Goal: Information Seeking & Learning: Learn about a topic

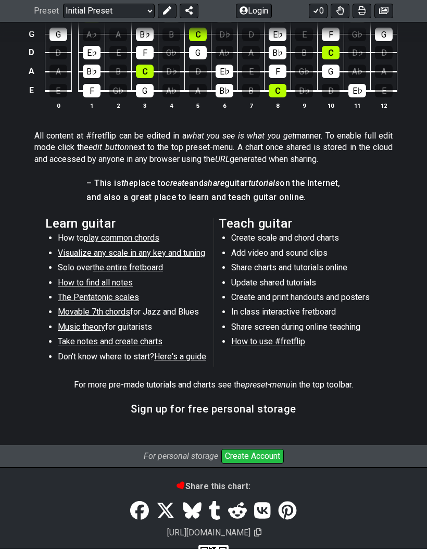
scroll to position [438, 0]
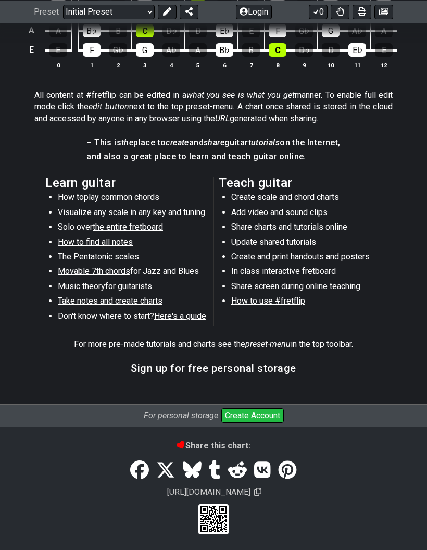
click at [205, 367] on h3 "Sign up for free personal storage" at bounding box center [214, 368] width 166 height 11
click at [261, 412] on button "Create Account" at bounding box center [253, 416] width 63 height 15
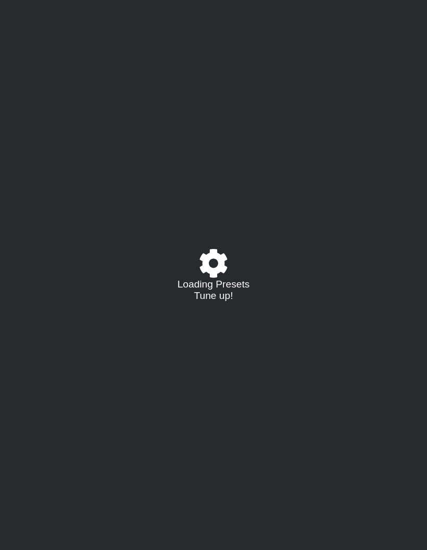
select select "C"
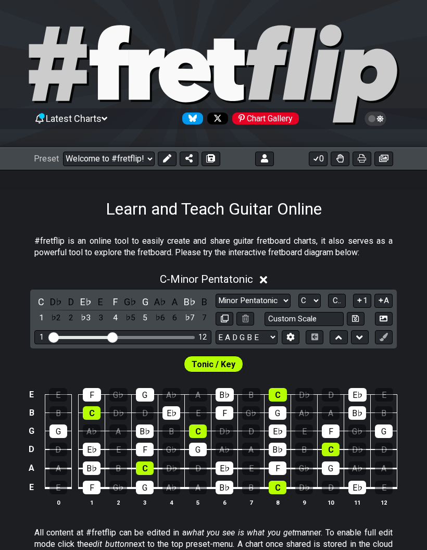
click at [264, 158] on icon at bounding box center [264, 158] width 7 height 8
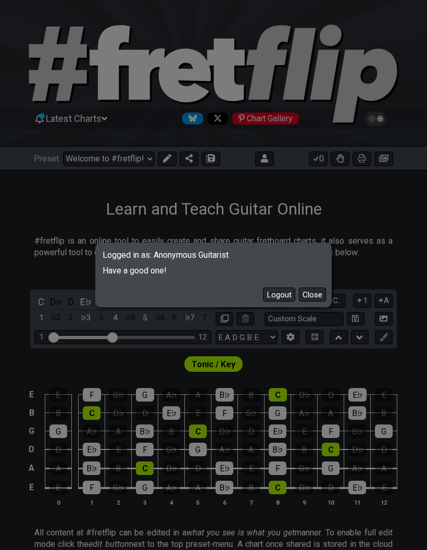
click at [317, 297] on button "Close" at bounding box center [312, 295] width 27 height 14
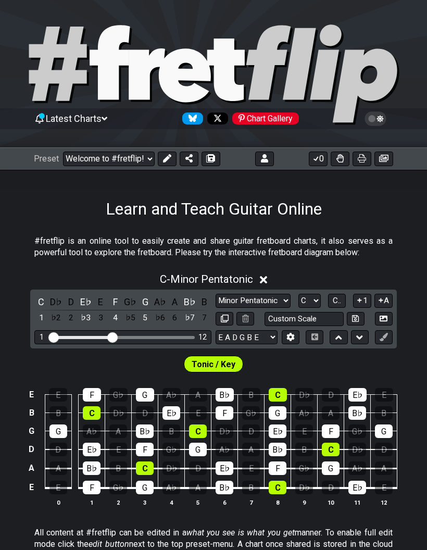
click at [385, 157] on icon at bounding box center [383, 158] width 9 height 7
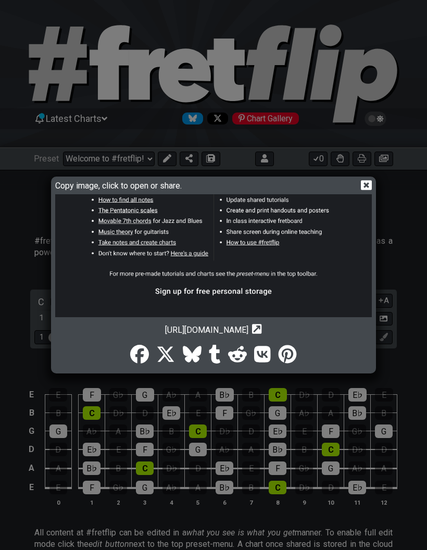
scroll to position [363, 0]
click at [366, 188] on icon at bounding box center [366, 185] width 11 height 10
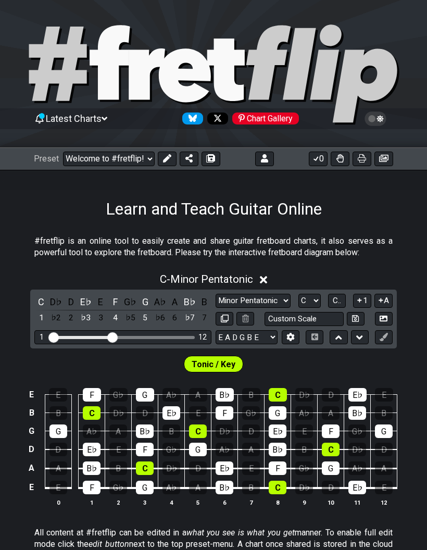
click at [149, 155] on select "Welcome to #fretflip! Initial Preset Custom Preset Minor Pentatonic Major Penta…" at bounding box center [109, 159] width 92 height 15
select select "/scale-degrees-and-intervals"
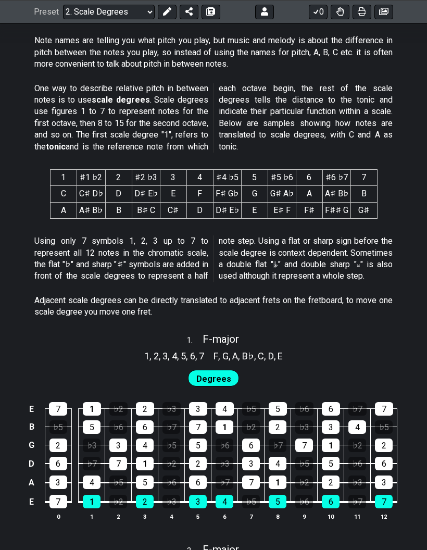
scroll to position [229, 0]
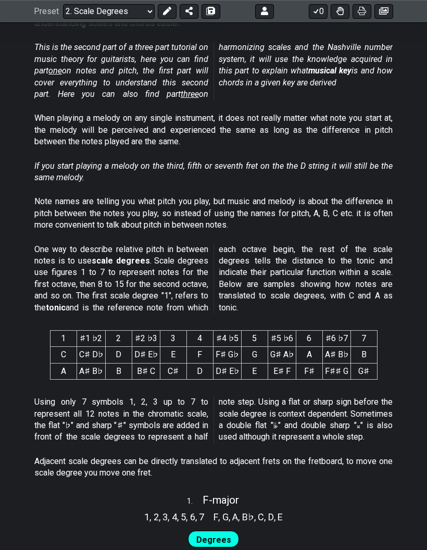
click at [364, 12] on icon at bounding box center [362, 11] width 8 height 8
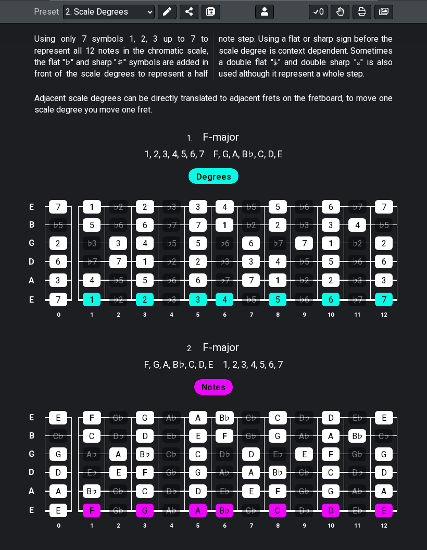
scroll to position [610, 0]
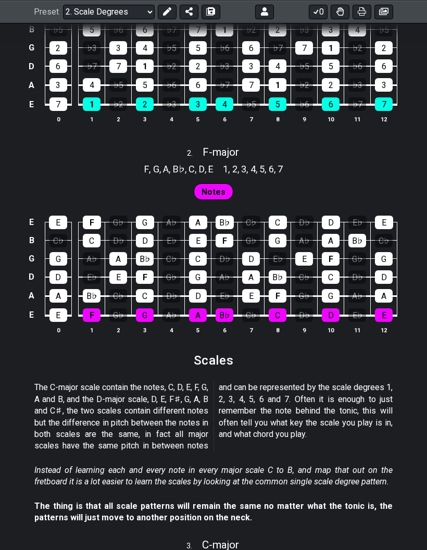
scroll to position [789, 0]
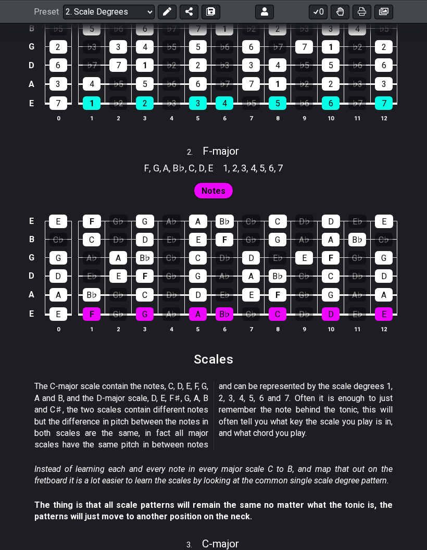
click at [341, 11] on icon at bounding box center [340, 11] width 7 height 8
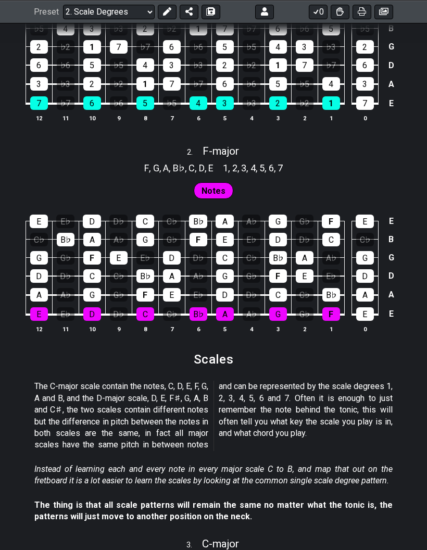
click at [338, 11] on icon at bounding box center [340, 11] width 7 height 8
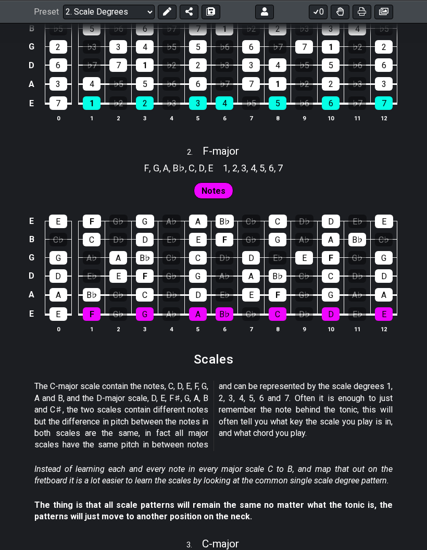
click at [314, 13] on icon at bounding box center [316, 11] width 10 height 8
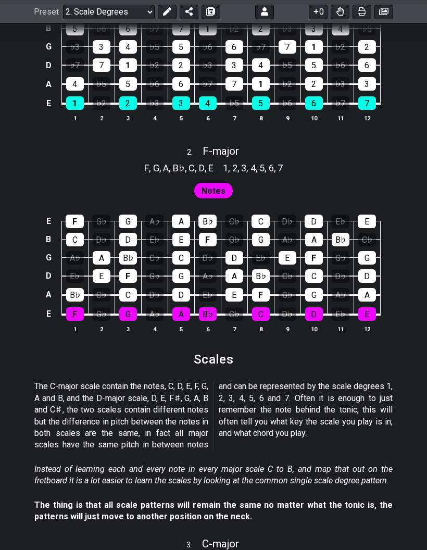
click at [319, 14] on button "0" at bounding box center [318, 11] width 19 height 15
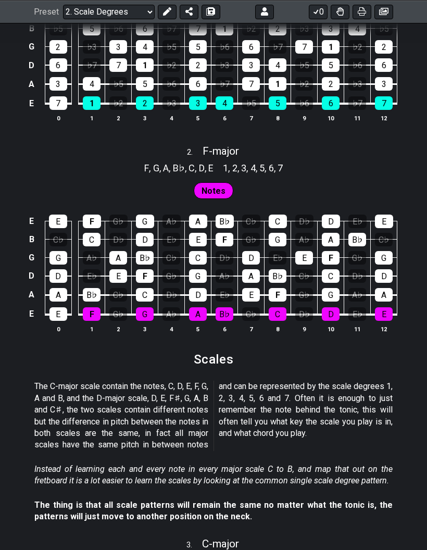
click at [316, 17] on button "0" at bounding box center [318, 11] width 19 height 15
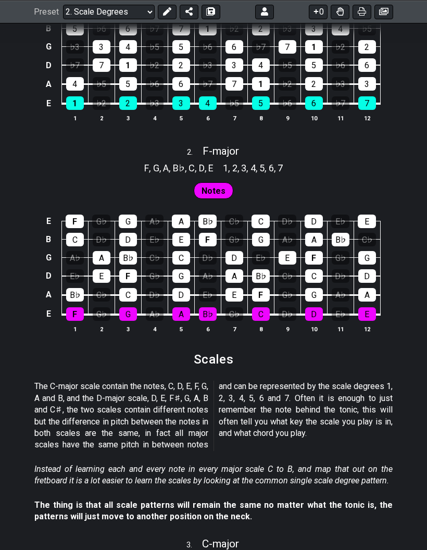
click at [312, 18] on button "0" at bounding box center [318, 11] width 19 height 15
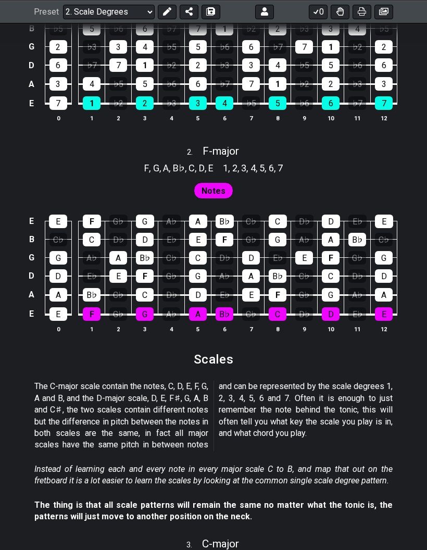
click at [309, 18] on button "0" at bounding box center [318, 11] width 19 height 15
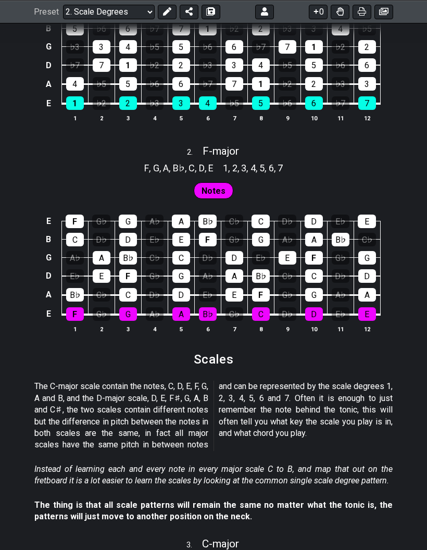
click at [311, 24] on div "3" at bounding box center [314, 29] width 18 height 14
click at [317, 15] on icon at bounding box center [316, 11] width 10 height 8
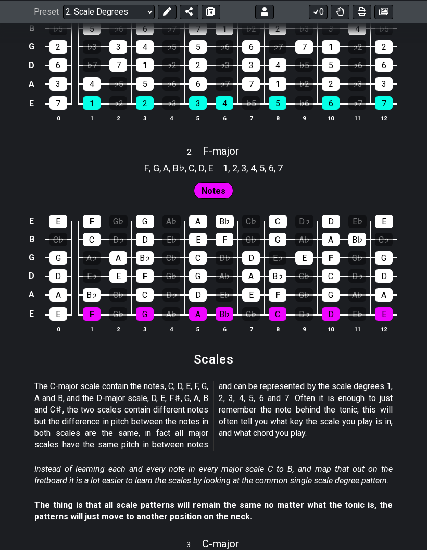
click at [317, 13] on icon at bounding box center [316, 11] width 10 height 8
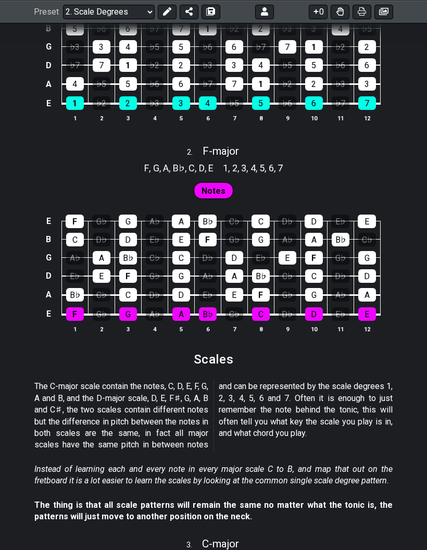
click at [318, 17] on button "0" at bounding box center [318, 11] width 19 height 15
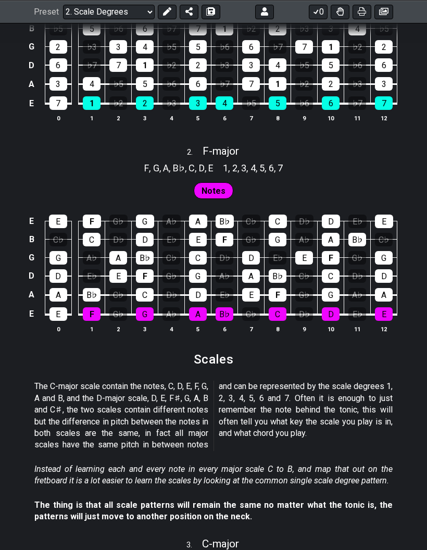
click at [318, 17] on button "0" at bounding box center [318, 11] width 19 height 15
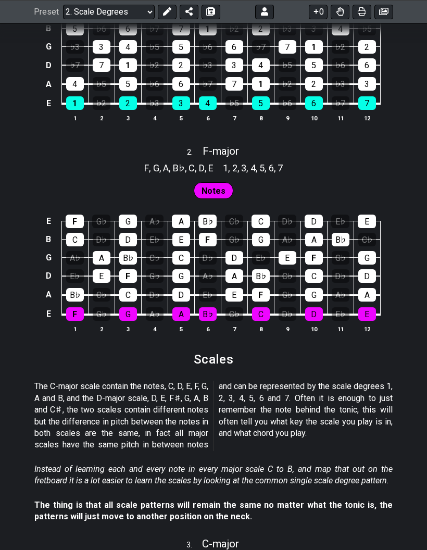
click at [318, 16] on button "0" at bounding box center [318, 11] width 19 height 15
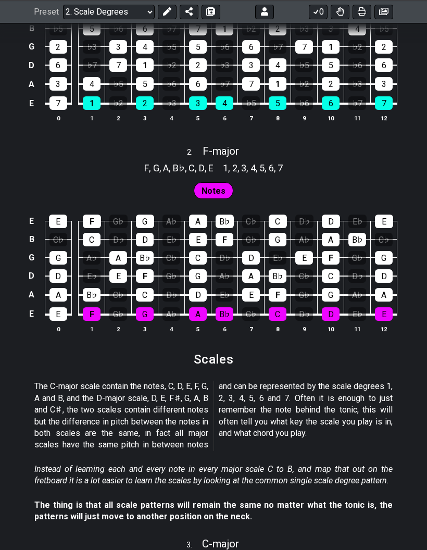
click at [317, 18] on button "0" at bounding box center [318, 11] width 19 height 15
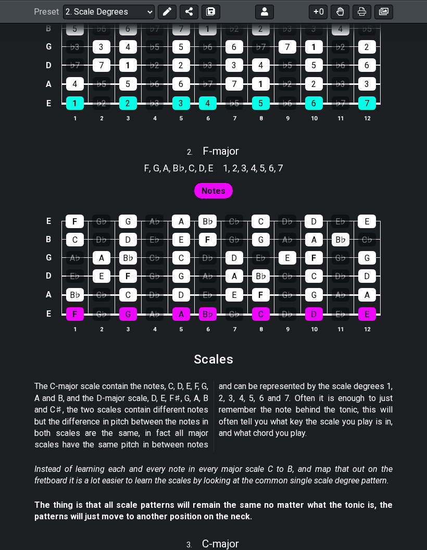
click at [316, 17] on button "0" at bounding box center [318, 11] width 19 height 15
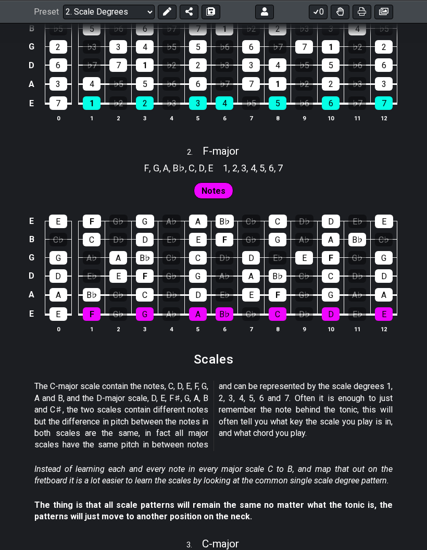
click at [317, 16] on button "0" at bounding box center [318, 11] width 19 height 15
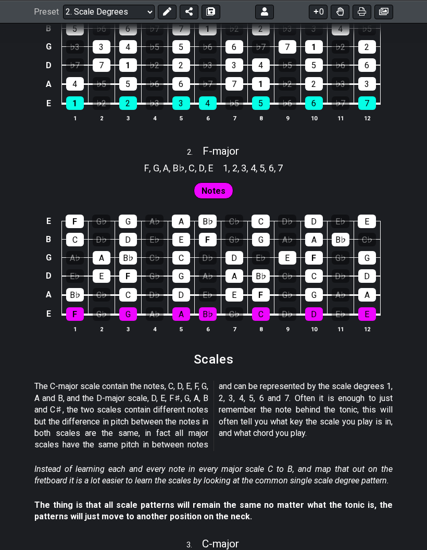
click at [316, 18] on button "0" at bounding box center [318, 11] width 19 height 15
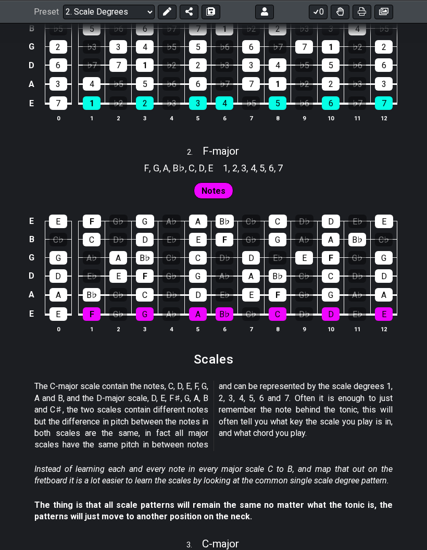
click at [317, 9] on icon at bounding box center [316, 11] width 10 height 8
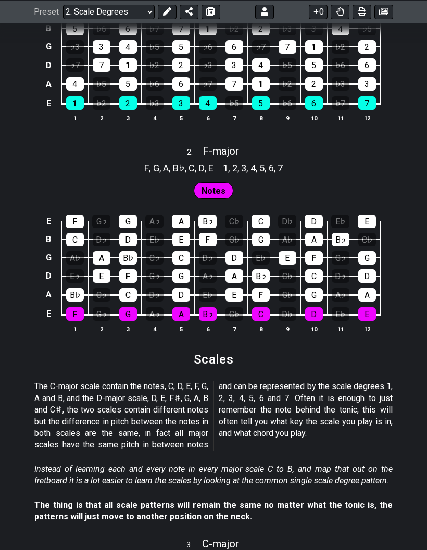
click at [320, 12] on button "0" at bounding box center [318, 11] width 19 height 15
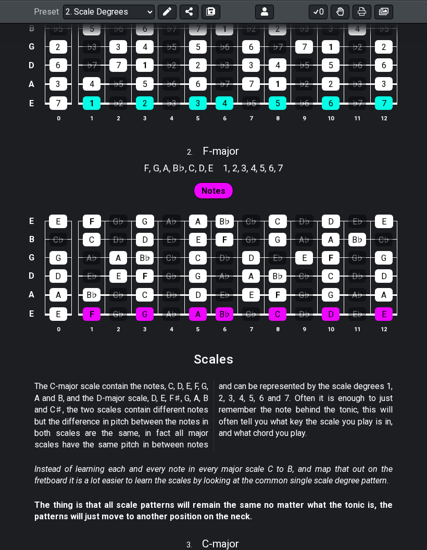
click at [319, 6] on button "0" at bounding box center [318, 11] width 19 height 15
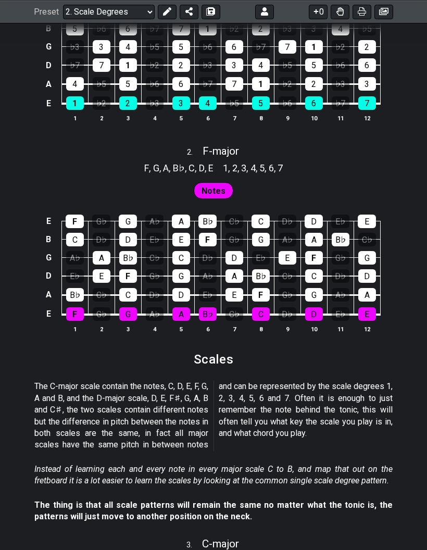
click at [318, 5] on button "0" at bounding box center [318, 11] width 19 height 15
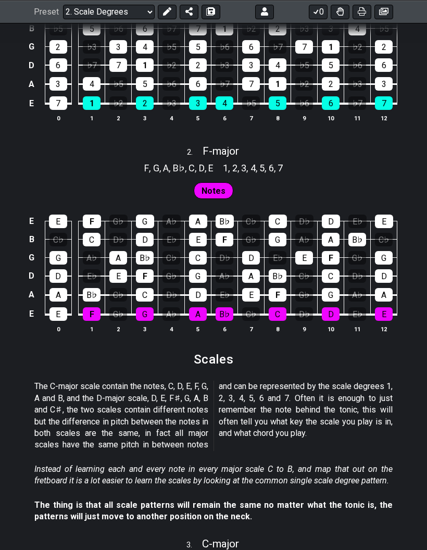
click at [318, 8] on icon at bounding box center [316, 11] width 10 height 8
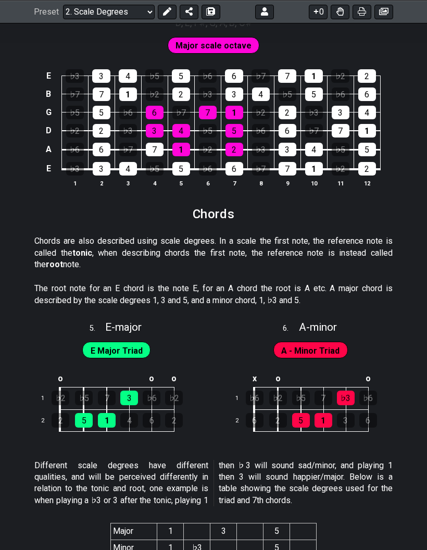
scroll to position [1552, 0]
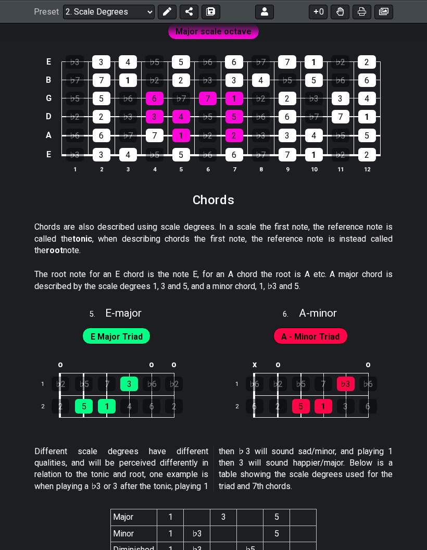
click at [311, 307] on span "A - minor" at bounding box center [318, 313] width 38 height 13
select select "A"
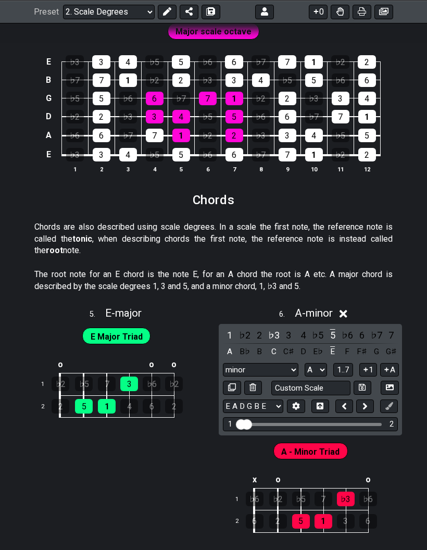
click at [337, 328] on div "5" at bounding box center [333, 335] width 14 height 14
click at [372, 301] on div "6 . A - Unsaved Scale" at bounding box center [311, 311] width 188 height 20
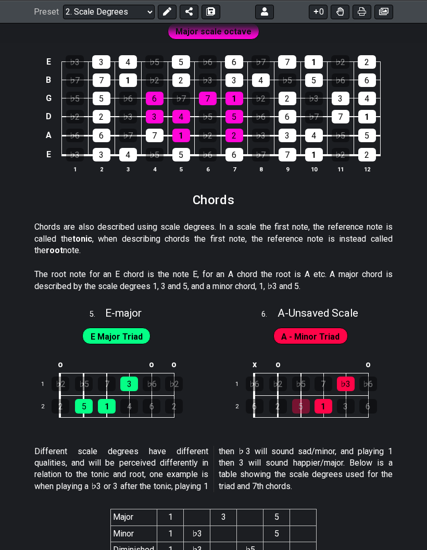
click at [317, 307] on span "A - Unsaved Scale" at bounding box center [318, 313] width 81 height 13
select select "A"
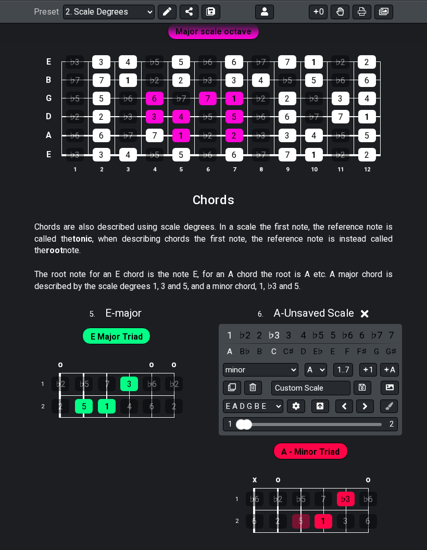
click at [345, 403] on icon at bounding box center [344, 406] width 4 height 7
select select "A"
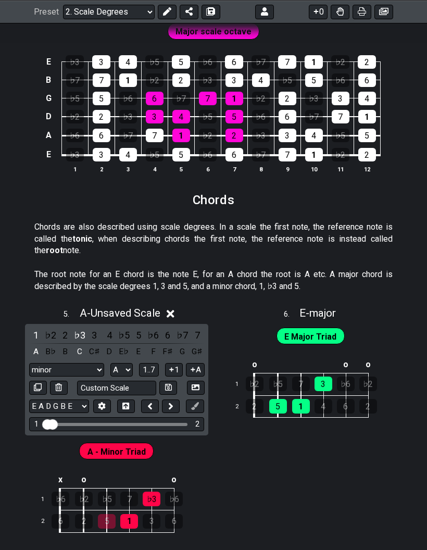
click at [175, 309] on div at bounding box center [171, 315] width 8 height 12
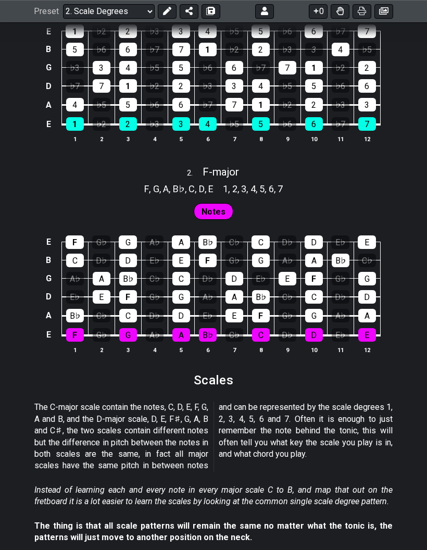
scroll to position [763, 0]
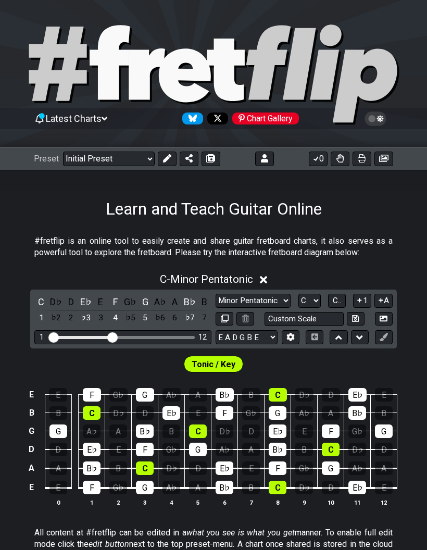
click at [137, 154] on select "Welcome to #fretflip! Initial Preset Custom Preset Minor Pentatonic Major Penta…" at bounding box center [109, 159] width 92 height 15
select select "/scale-degrees-and-intervals"
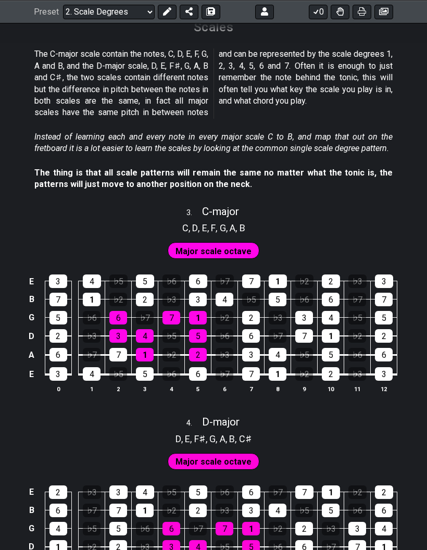
scroll to position [1120, 0]
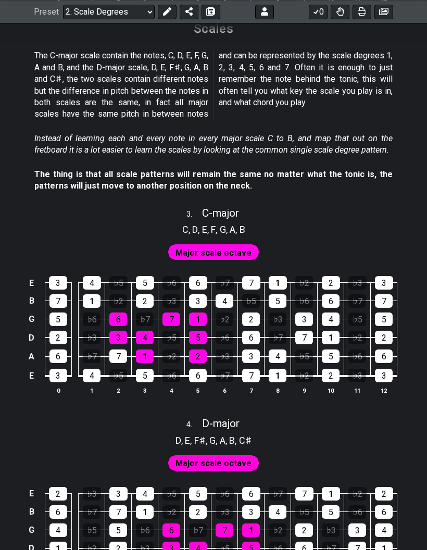
click at [173, 313] on div "7" at bounding box center [172, 320] width 18 height 14
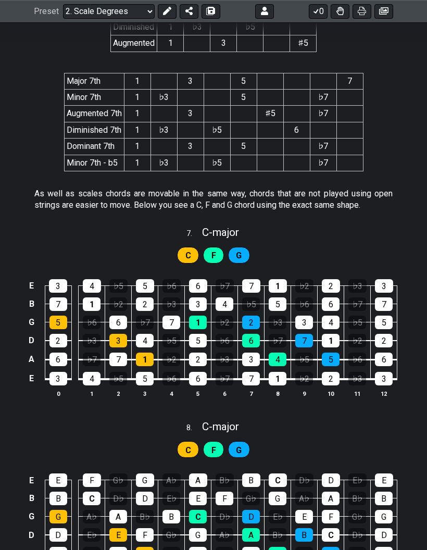
scroll to position [2105, 0]
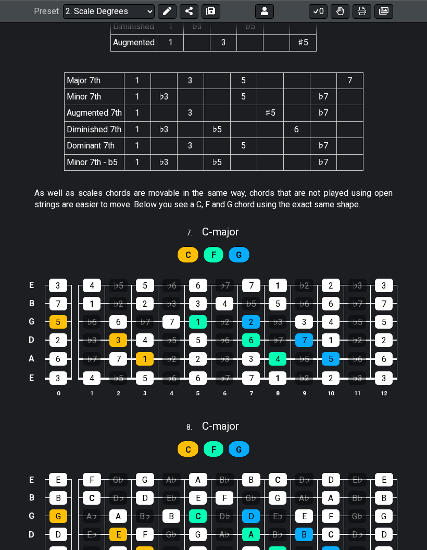
click at [189, 248] on span "C" at bounding box center [189, 255] width 6 height 15
click at [193, 247] on div "C" at bounding box center [188, 255] width 22 height 17
click at [184, 247] on div "C" at bounding box center [188, 255] width 22 height 17
click at [191, 248] on span "C" at bounding box center [189, 255] width 6 height 15
click at [188, 248] on span "C" at bounding box center [189, 255] width 6 height 15
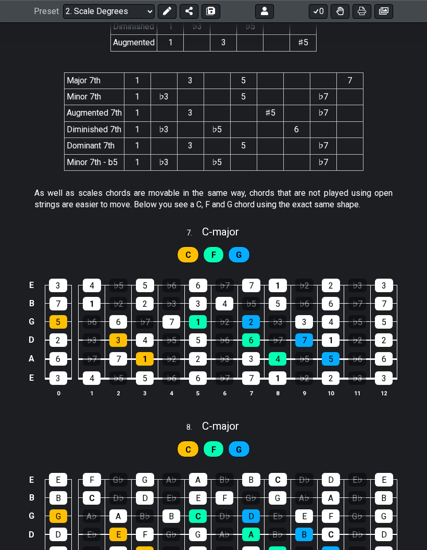
click at [185, 268] on td "♭6" at bounding box center [171, 277] width 27 height 18
click at [216, 247] on div "F" at bounding box center [213, 255] width 21 height 17
click at [243, 247] on div "G" at bounding box center [239, 255] width 22 height 17
click at [242, 247] on div "G" at bounding box center [239, 255] width 22 height 17
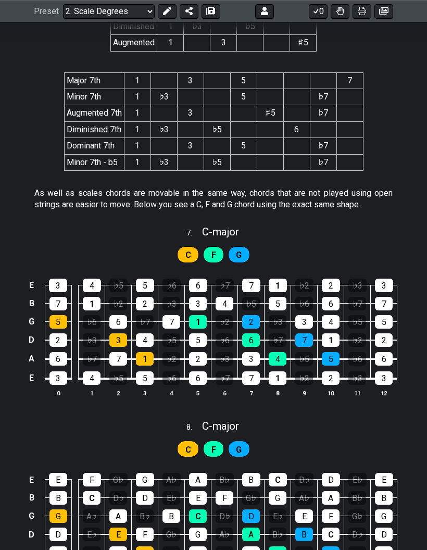
click at [242, 247] on div "G" at bounding box center [239, 255] width 22 height 17
click at [240, 248] on span "G" at bounding box center [239, 255] width 6 height 15
click at [212, 248] on span "F" at bounding box center [214, 255] width 5 height 15
click at [188, 248] on span "C" at bounding box center [189, 255] width 6 height 15
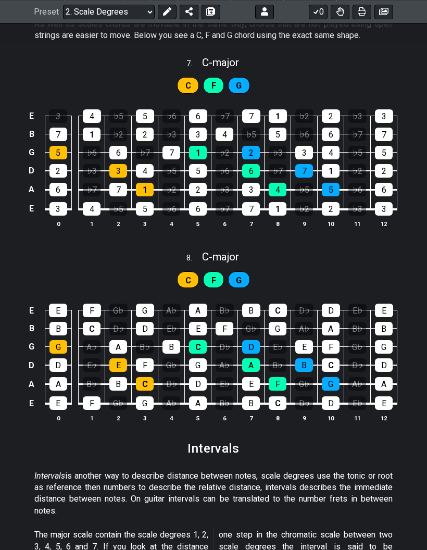
scroll to position [2275, 0]
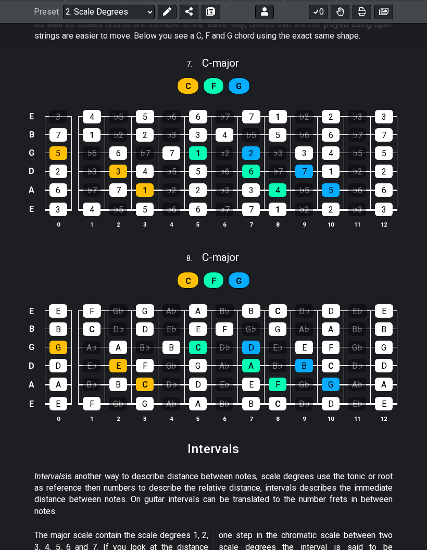
click at [170, 10] on button at bounding box center [167, 11] width 19 height 15
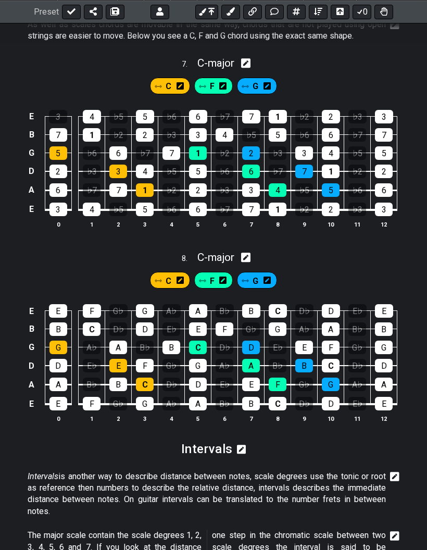
click at [213, 79] on span "F" at bounding box center [212, 86] width 5 height 15
click at [226, 79] on icon at bounding box center [222, 86] width 7 height 15
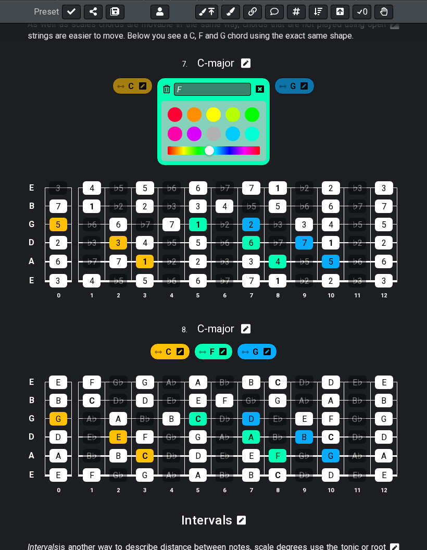
click at [329, 51] on div "7 . C - major" at bounding box center [213, 61] width 427 height 20
select select "C"
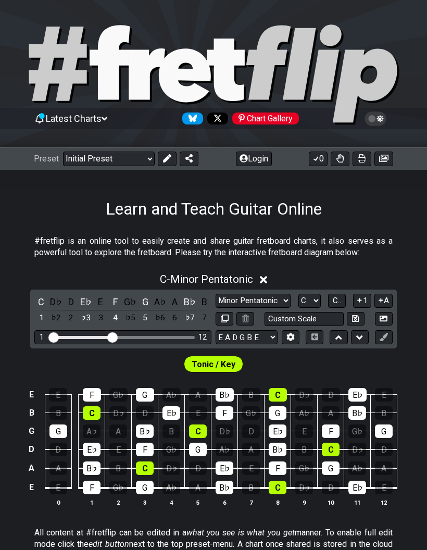
scroll to position [438, 0]
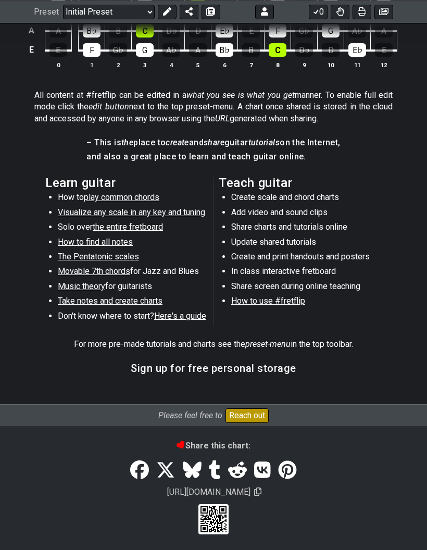
click at [74, 266] on span "Movable 7th chords" at bounding box center [94, 271] width 72 height 10
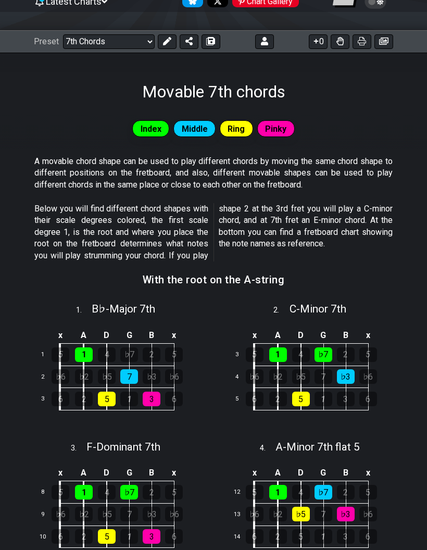
scroll to position [195, 0]
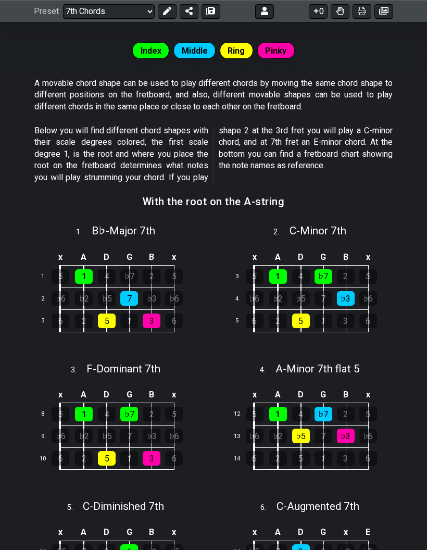
click at [41, 251] on td at bounding box center [47, 257] width 25 height 17
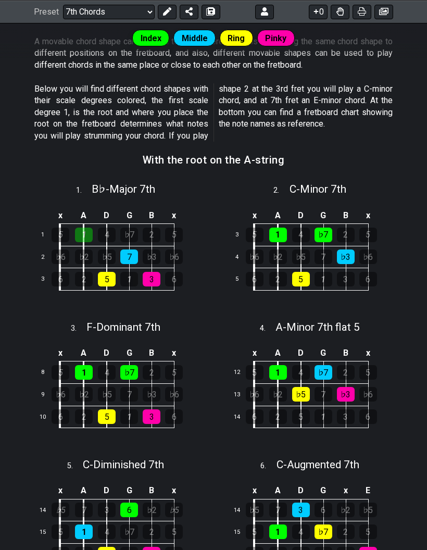
click at [78, 220] on td "A" at bounding box center [83, 215] width 23 height 17
click at [77, 220] on td "x" at bounding box center [83, 215] width 23 height 17
click at [82, 251] on div "♭2" at bounding box center [84, 257] width 18 height 15
click at [87, 250] on div "♭2" at bounding box center [84, 257] width 18 height 15
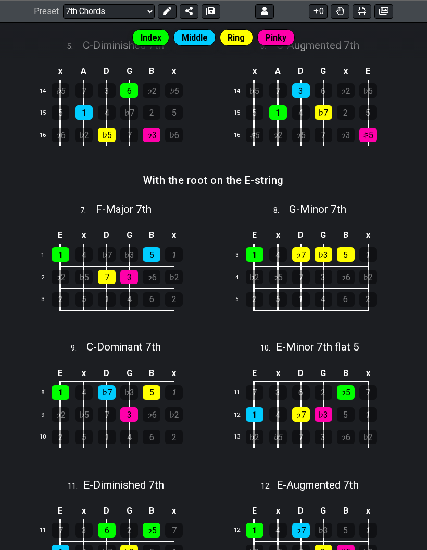
scroll to position [657, 0]
click at [58, 238] on td "E" at bounding box center [60, 235] width 24 height 17
click at [59, 231] on td "x" at bounding box center [60, 235] width 24 height 17
click at [56, 227] on td "o" at bounding box center [60, 235] width 24 height 17
click at [59, 230] on td at bounding box center [60, 235] width 24 height 17
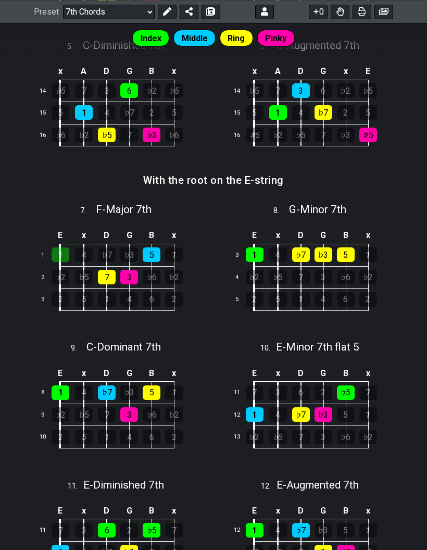
click at [62, 249] on div "1" at bounding box center [61, 255] width 18 height 15
click at [63, 248] on div "1" at bounding box center [61, 255] width 18 height 15
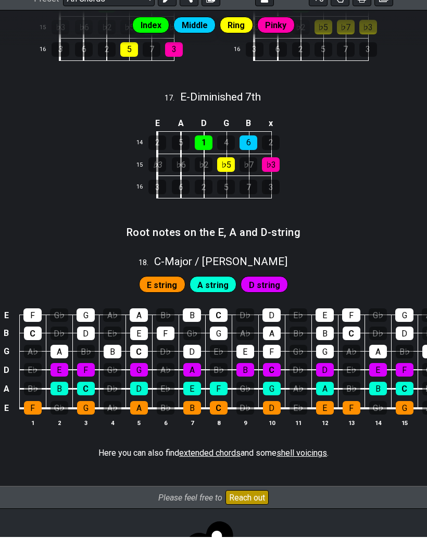
scroll to position [1513, 0]
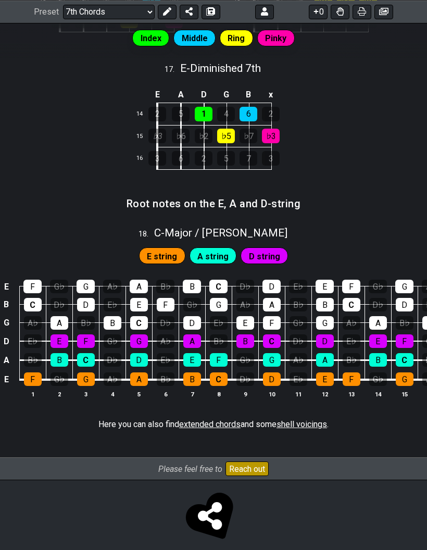
click at [311, 420] on span "shell voicings" at bounding box center [302, 425] width 51 height 10
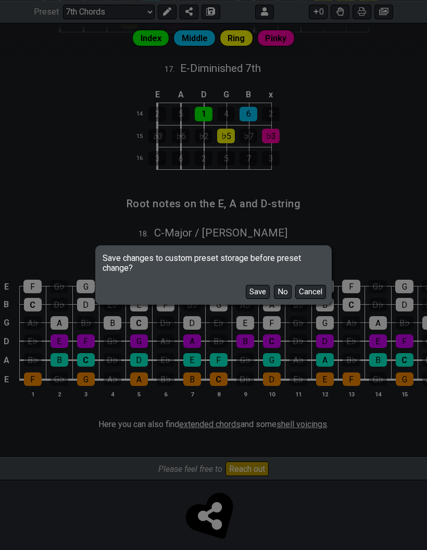
click at [280, 295] on button "No" at bounding box center [283, 292] width 18 height 14
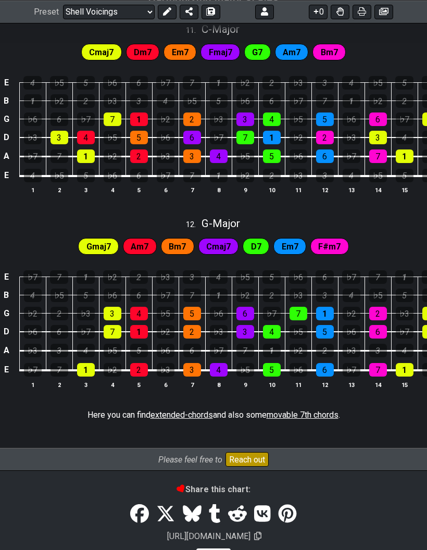
scroll to position [1196, 0]
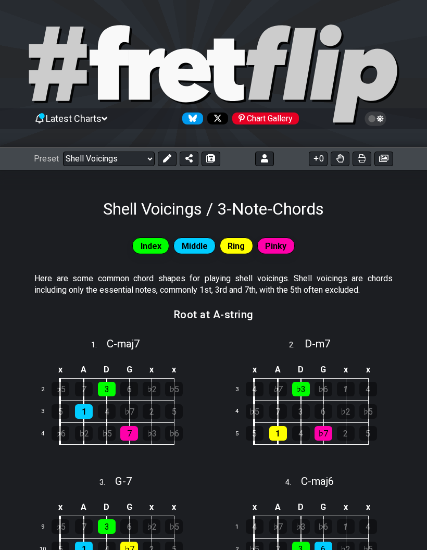
click at [132, 161] on select "Welcome to #fretflip! Initial Preset Custom Preset Minor Pentatonic Major Penta…" at bounding box center [109, 159] width 92 height 15
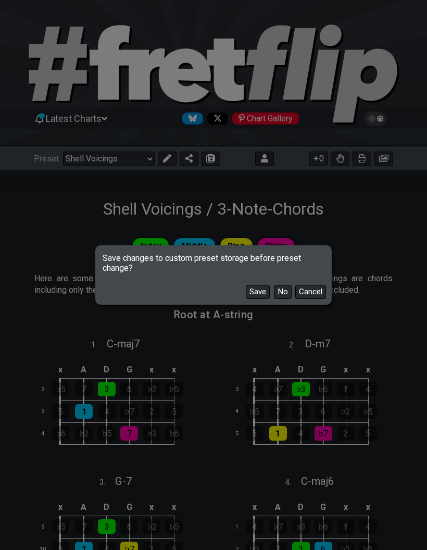
click at [282, 291] on button "No" at bounding box center [283, 292] width 18 height 14
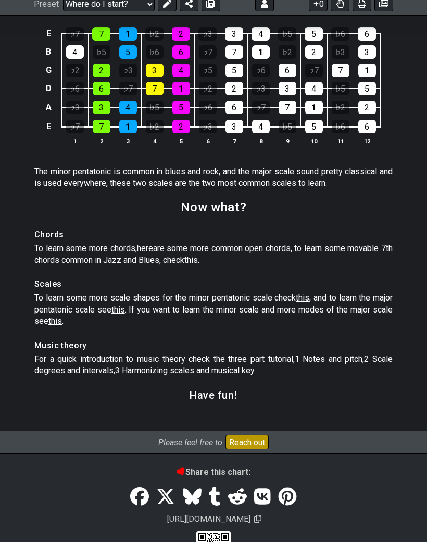
scroll to position [1580, 0]
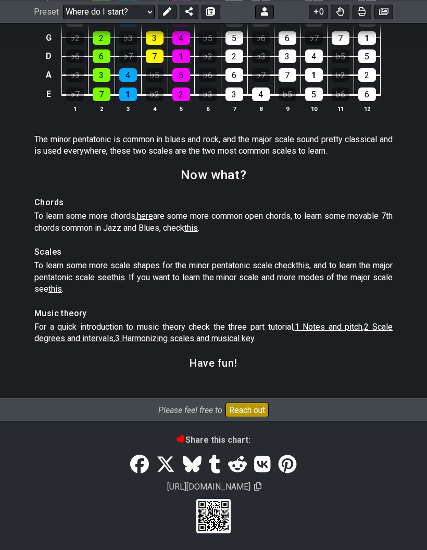
click at [340, 331] on span "1 Notes and pitch" at bounding box center [329, 327] width 68 height 10
select select "/musical-notes-explained"
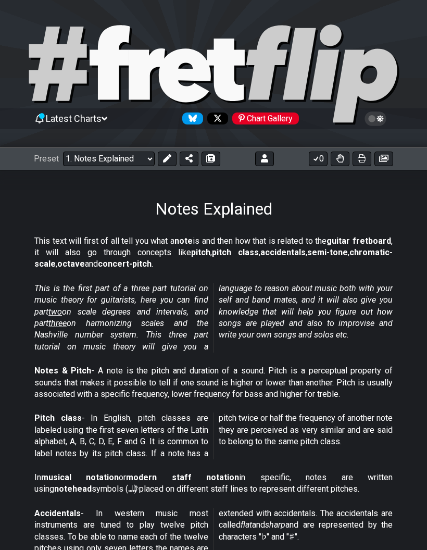
click at [132, 144] on div "Latest Charts Chart Gallery" at bounding box center [213, 129] width 427 height 38
click at [133, 155] on select "Welcome to #fretflip! Initial Preset Custom Preset Minor Pentatonic Major Penta…" at bounding box center [109, 159] width 92 height 15
select select "/welcome"
select select "C"
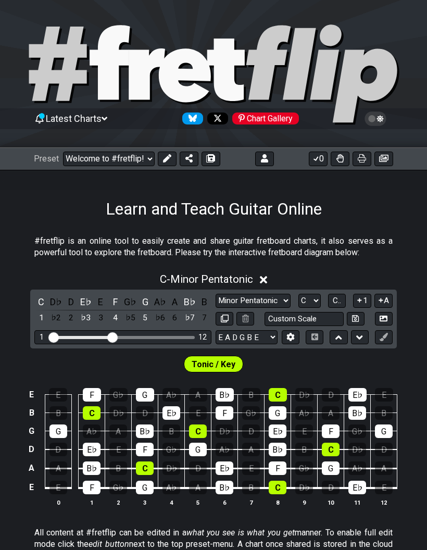
click at [124, 165] on select "Welcome to #fretflip! Initial Preset Custom Preset Minor Pentatonic Major Penta…" at bounding box center [109, 159] width 92 height 15
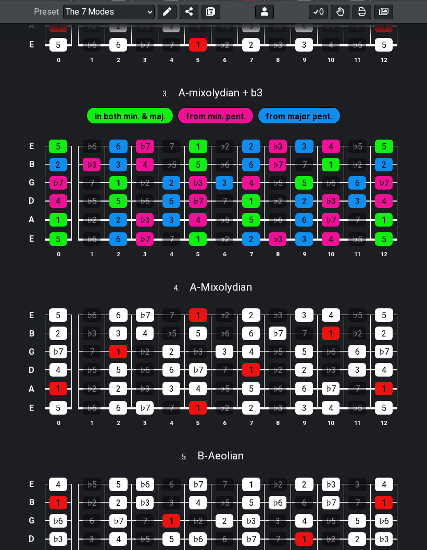
scroll to position [609, 0]
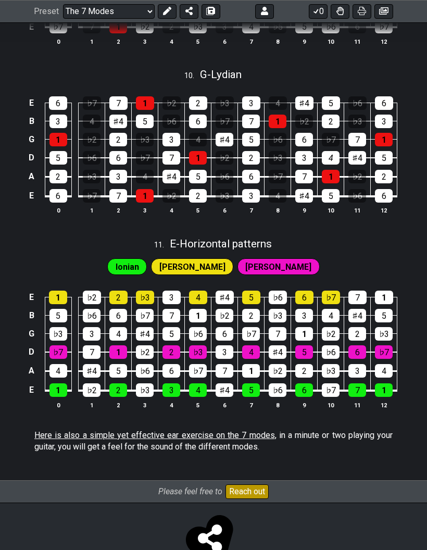
scroll to position [1820, 0]
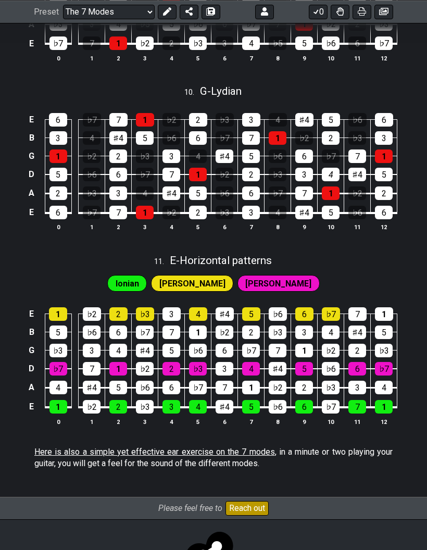
click at [214, 283] on span "[PERSON_NAME]" at bounding box center [192, 283] width 66 height 15
click at [207, 291] on span "[PERSON_NAME]" at bounding box center [192, 283] width 66 height 15
click at [202, 317] on div "4" at bounding box center [198, 315] width 18 height 14
click at [251, 320] on div "5" at bounding box center [251, 315] width 18 height 14
click at [304, 321] on div "6" at bounding box center [305, 315] width 18 height 14
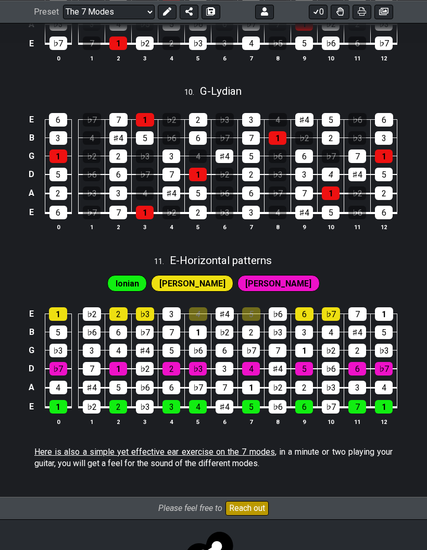
click at [308, 321] on div "6" at bounding box center [305, 315] width 18 height 14
click at [247, 321] on div "5" at bounding box center [251, 315] width 18 height 14
click at [187, 323] on td "1" at bounding box center [198, 323] width 27 height 18
click at [196, 317] on div "4" at bounding box center [198, 315] width 18 height 14
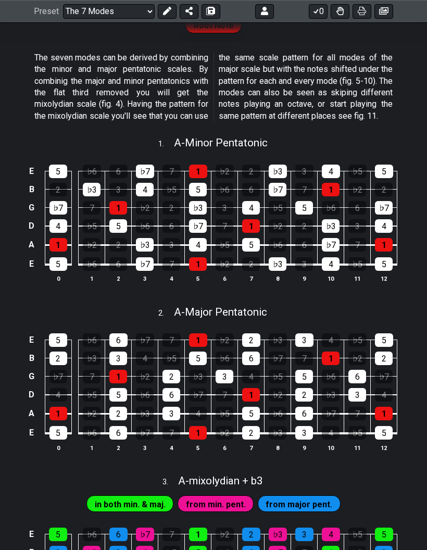
scroll to position [0, 0]
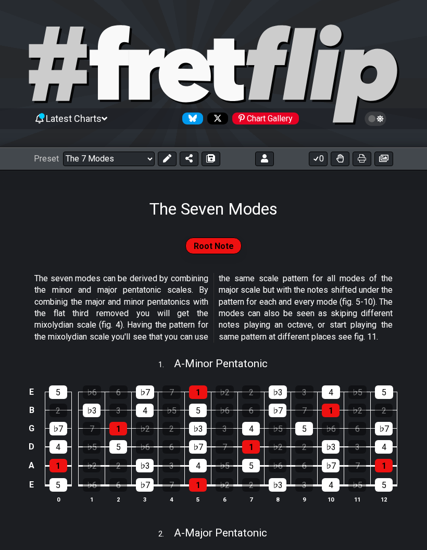
click at [133, 162] on select "Welcome to #fretflip! Initial Preset Custom Preset Minor Pentatonic Major Penta…" at bounding box center [109, 159] width 92 height 15
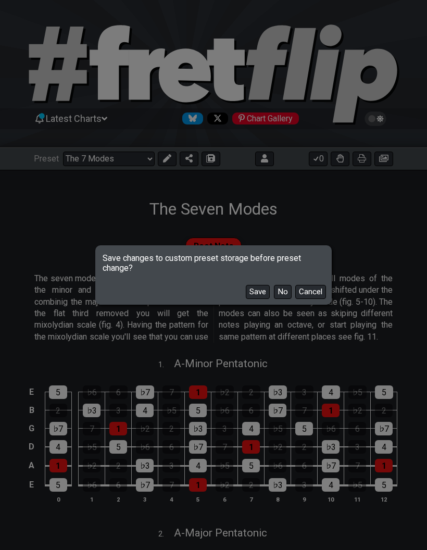
click at [287, 289] on button "No" at bounding box center [283, 292] width 18 height 14
select select "/3nps-caged-shapes"
select select "A"
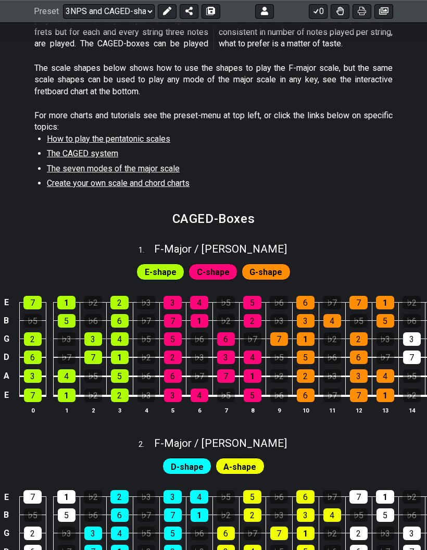
scroll to position [292, 0]
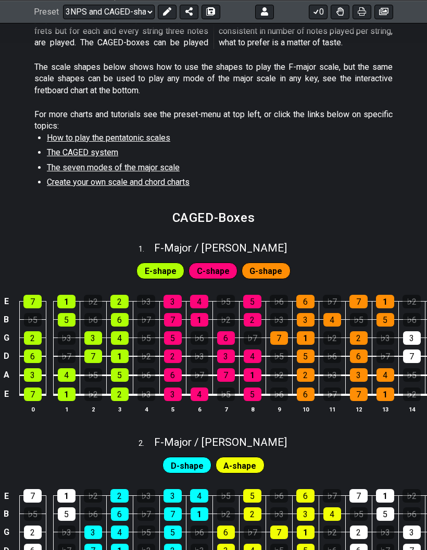
click at [71, 147] on span "The CAGED system" at bounding box center [82, 152] width 71 height 10
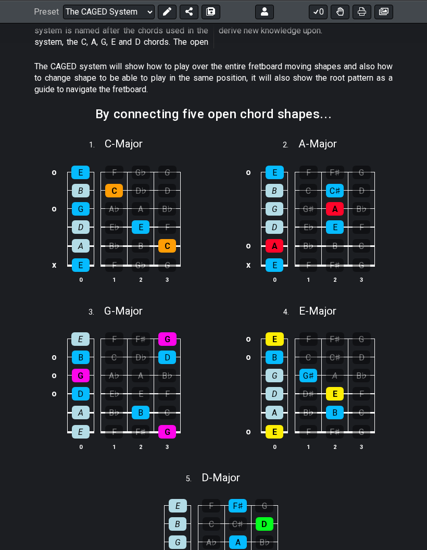
scroll to position [42, 0]
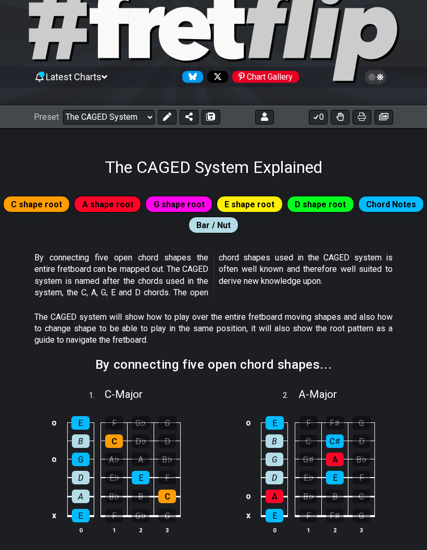
click at [99, 111] on select "Welcome to #fretflip! Initial Preset Custom Preset Minor Pentatonic Major Penta…" at bounding box center [109, 117] width 92 height 15
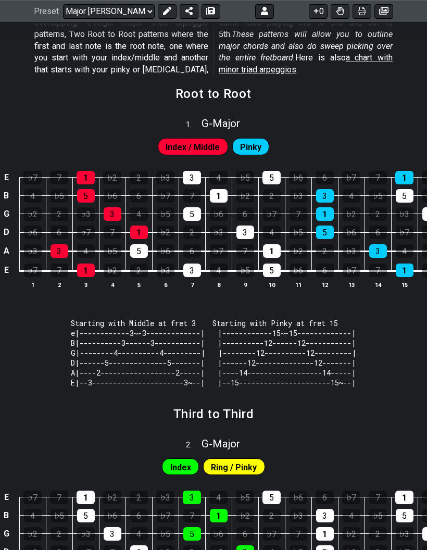
scroll to position [231, 0]
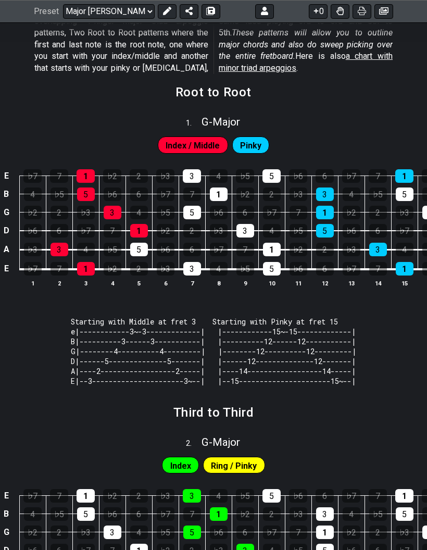
click at [191, 150] on span "Index / Middle" at bounding box center [193, 146] width 54 height 15
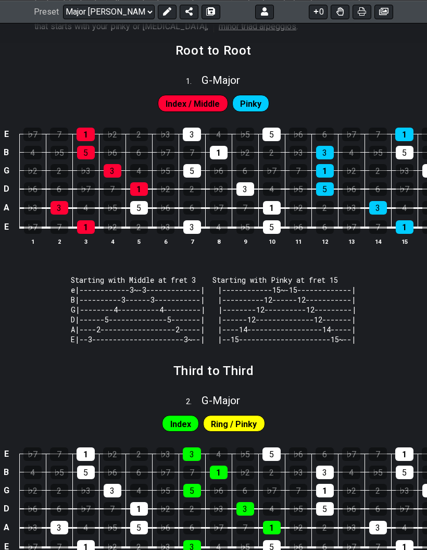
click at [139, 212] on div "5" at bounding box center [139, 208] width 18 height 14
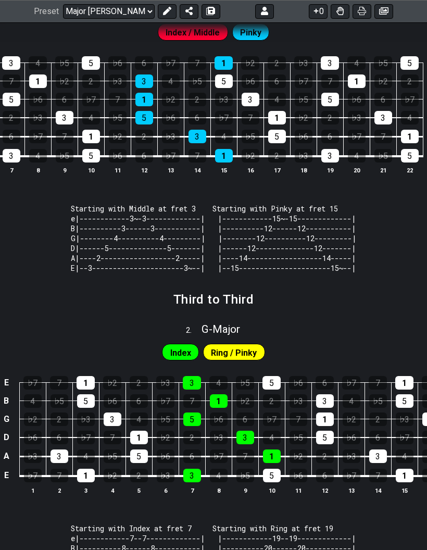
scroll to position [0, 0]
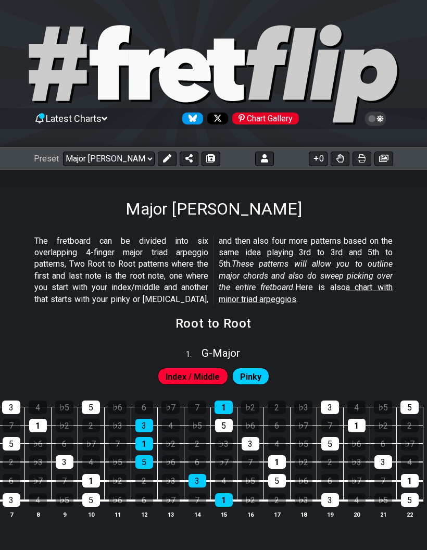
click at [89, 153] on select "Welcome to #fretflip! Initial Preset Custom Preset Minor Pentatonic Major Penta…" at bounding box center [109, 159] width 92 height 15
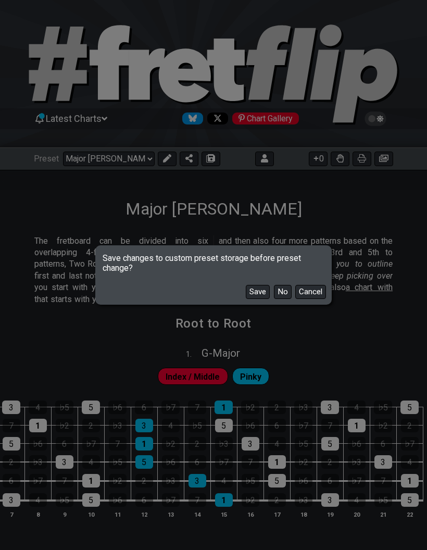
click at [282, 297] on button "No" at bounding box center [283, 292] width 18 height 14
select select "/how-to-solo"
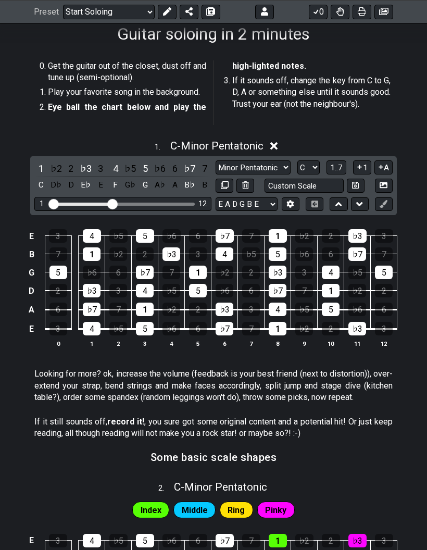
scroll to position [180, 0]
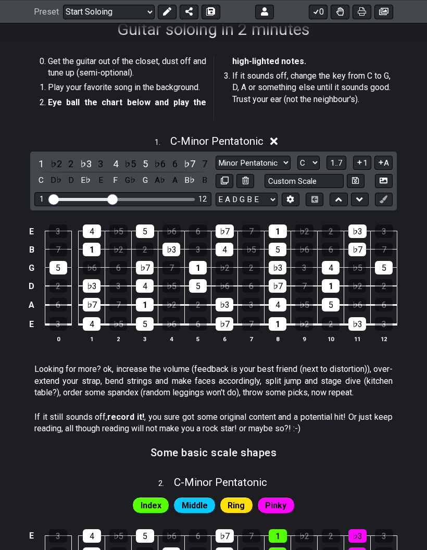
click at [313, 157] on select "A♭ A A♯ B♭ B C C♯ D♭ D D♯ E♭ E F F♯ G♭ G G♯" at bounding box center [309, 163] width 22 height 14
select select "D"
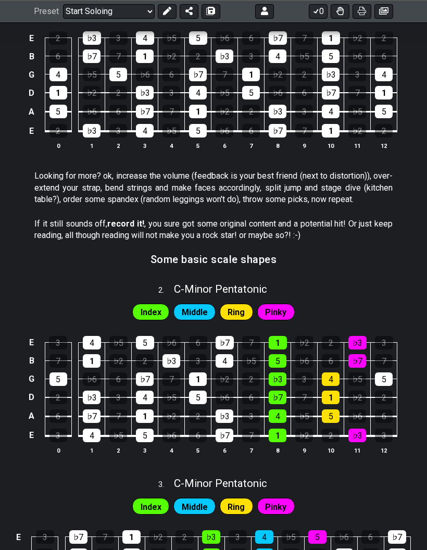
scroll to position [374, 0]
